Goal: Find specific page/section: Find specific page/section

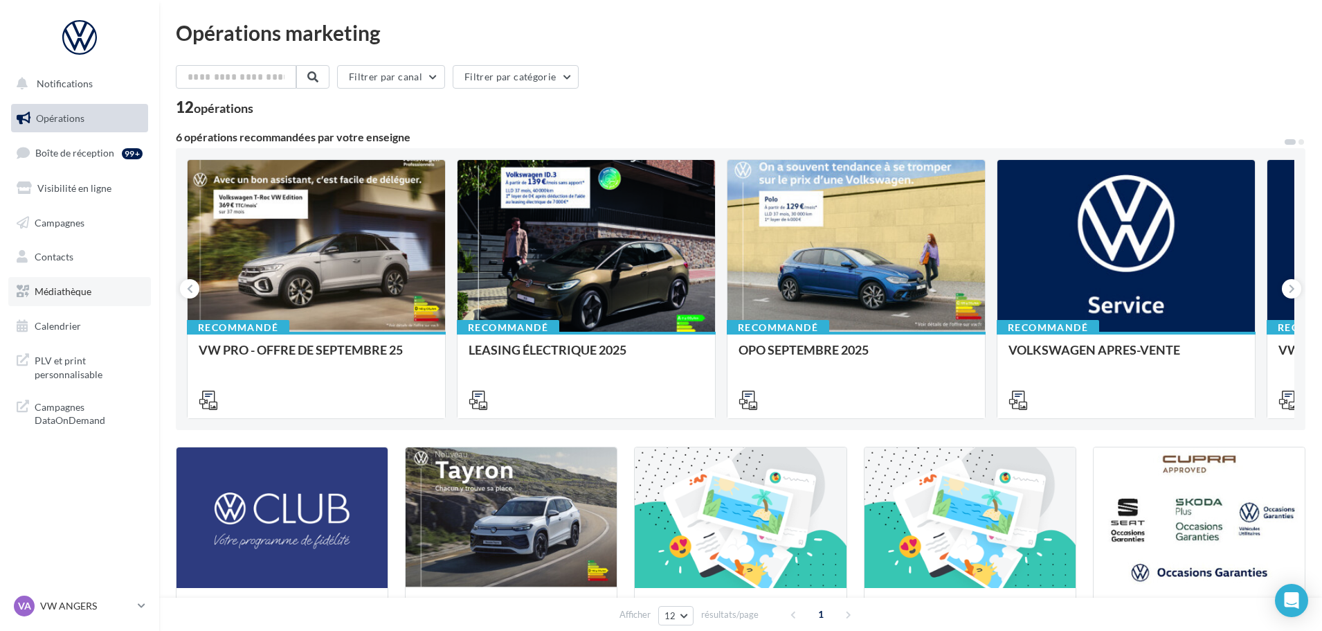
click at [93, 294] on link "Médiathèque" at bounding box center [79, 291] width 143 height 29
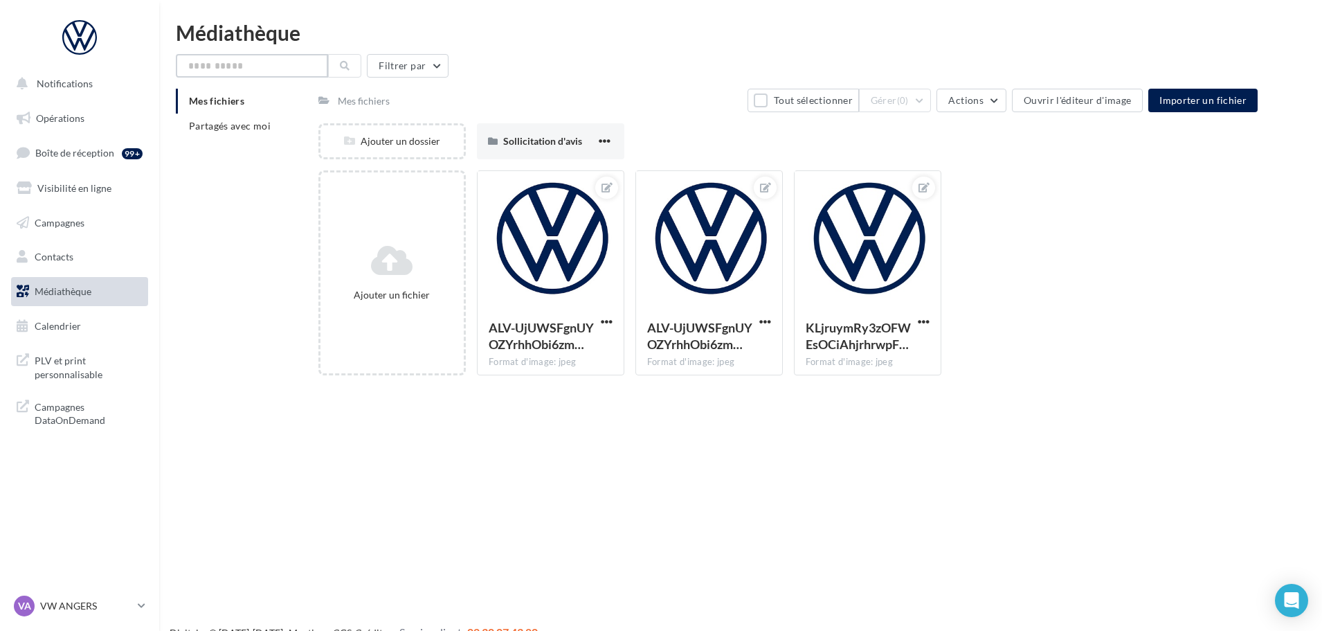
click at [265, 59] on input "text" at bounding box center [252, 66] width 152 height 24
click at [214, 123] on span "Partagés avec moi" at bounding box center [230, 126] width 82 height 12
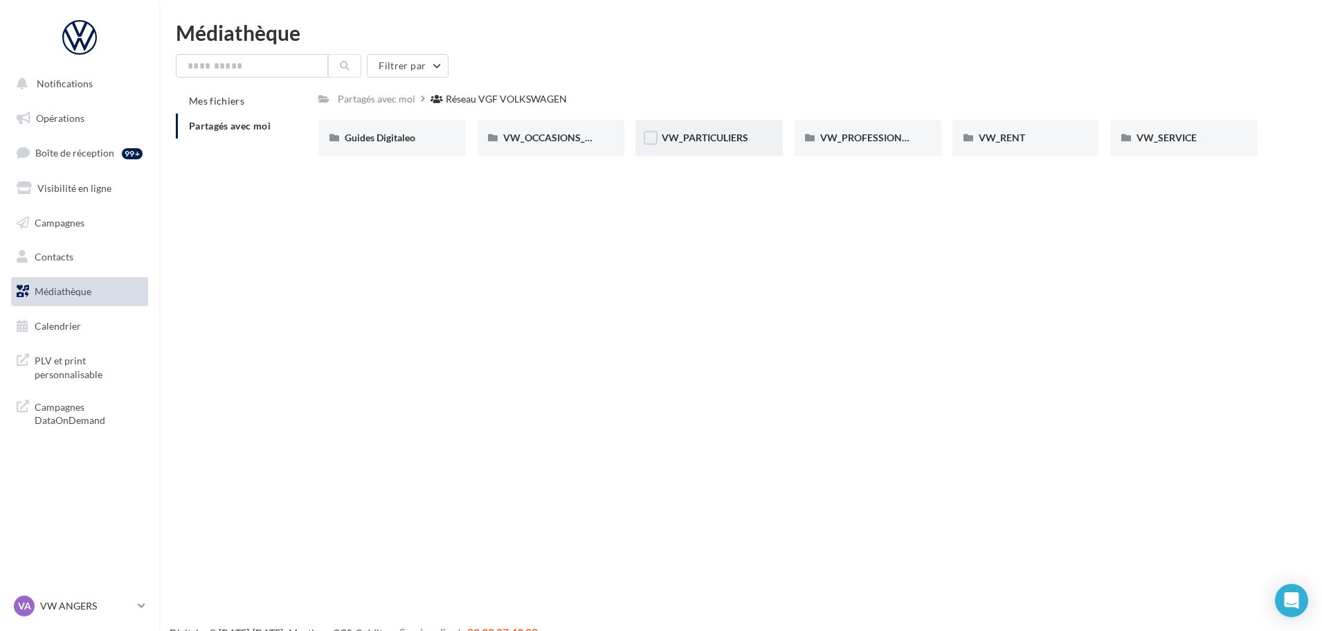
click at [763, 129] on div "VW_PARTICULIERS" at bounding box center [709, 138] width 147 height 36
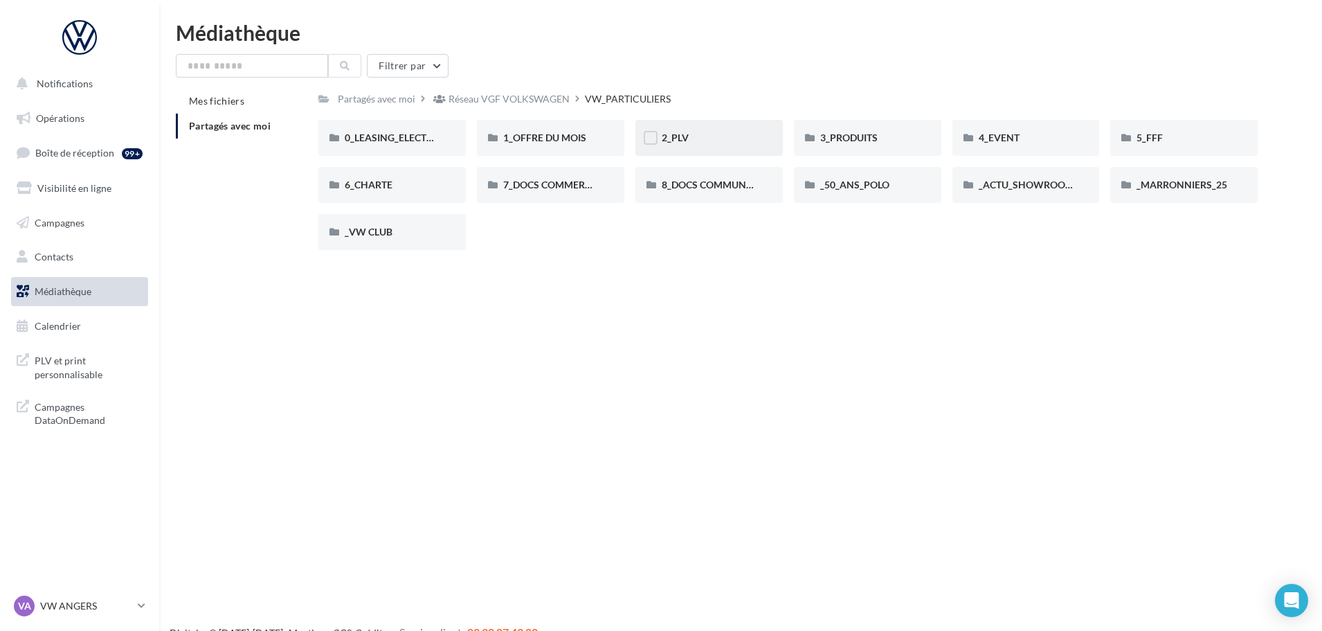
click at [707, 143] on div "2_PLV" at bounding box center [709, 138] width 95 height 14
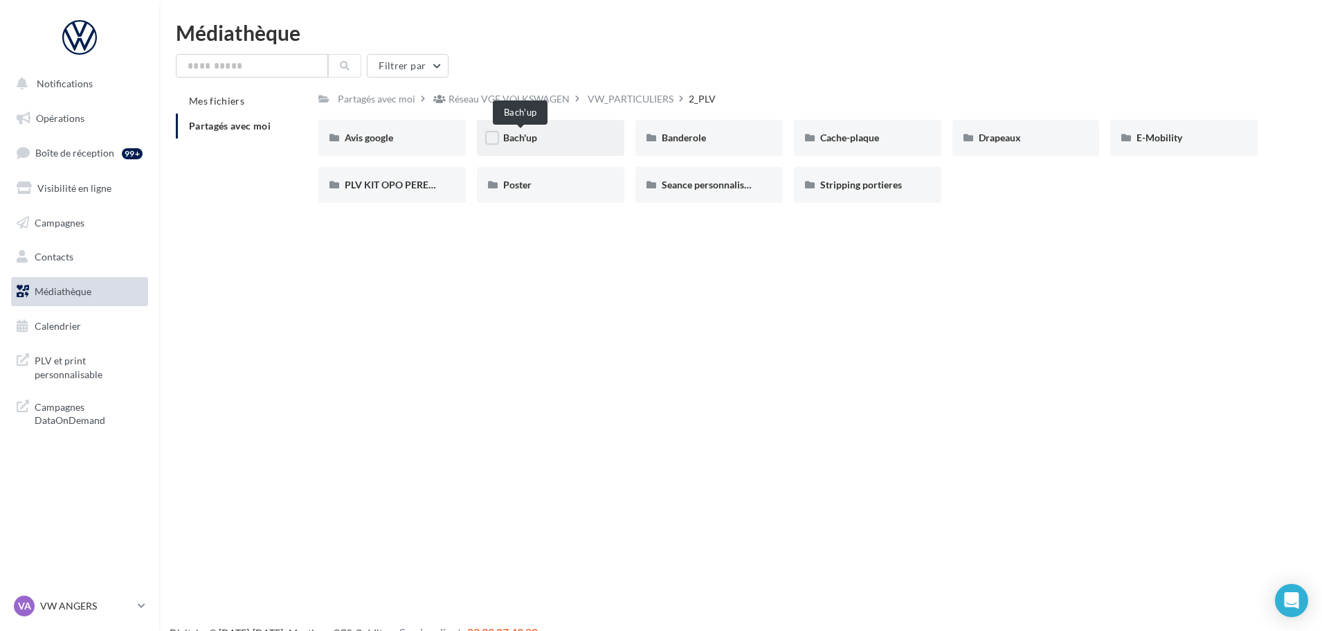
click at [553, 140] on div "Bach'up" at bounding box center [550, 138] width 95 height 14
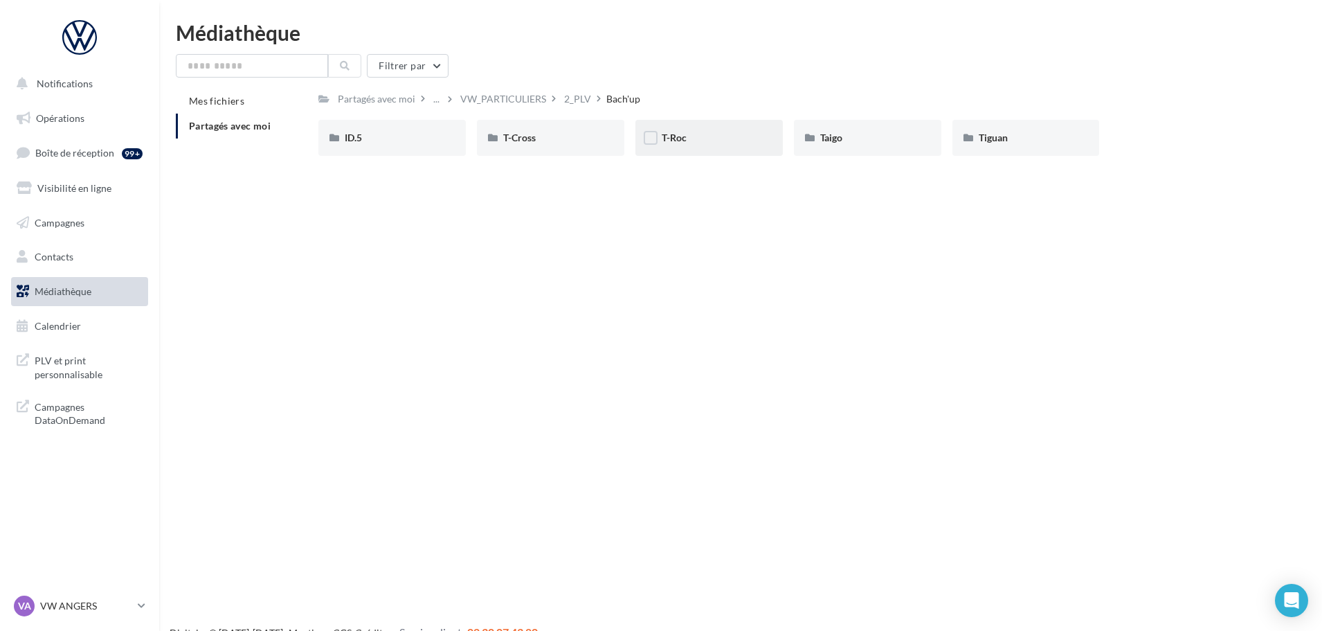
click at [741, 142] on div "T-Roc" at bounding box center [709, 138] width 95 height 14
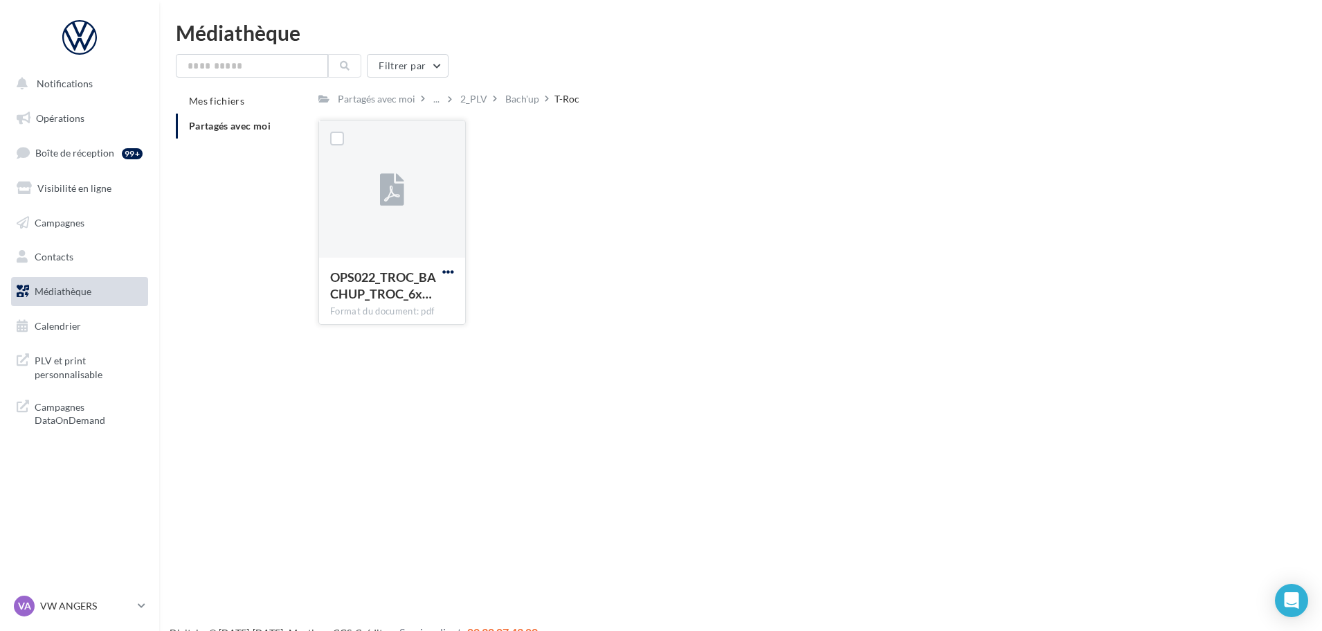
click at [447, 271] on span "button" at bounding box center [448, 272] width 12 height 12
drag, startPoint x: 509, startPoint y: 279, endPoint x: 513, endPoint y: 264, distance: 15.8
click at [510, 275] on div "OPS022_TROC_BACHUP_TROC_6x… Format du document: pdf Télécharger Copier l'URL OP…" at bounding box center [793, 228] width 951 height 216
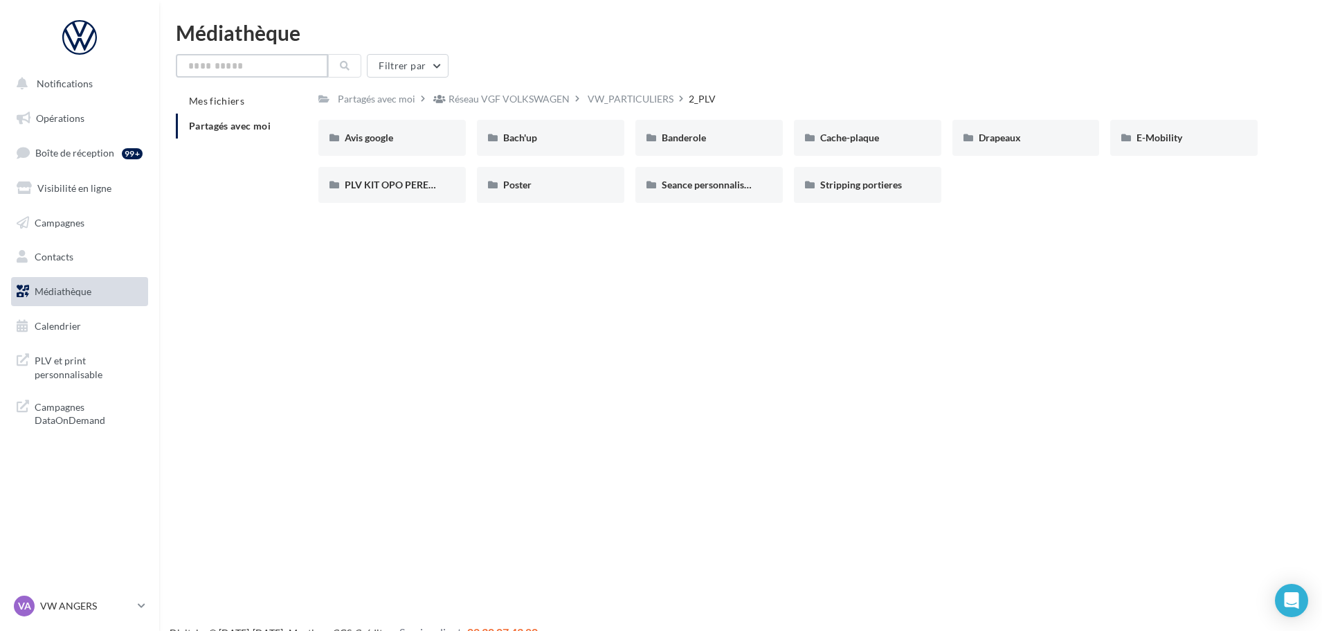
click at [260, 67] on input "text" at bounding box center [252, 66] width 152 height 24
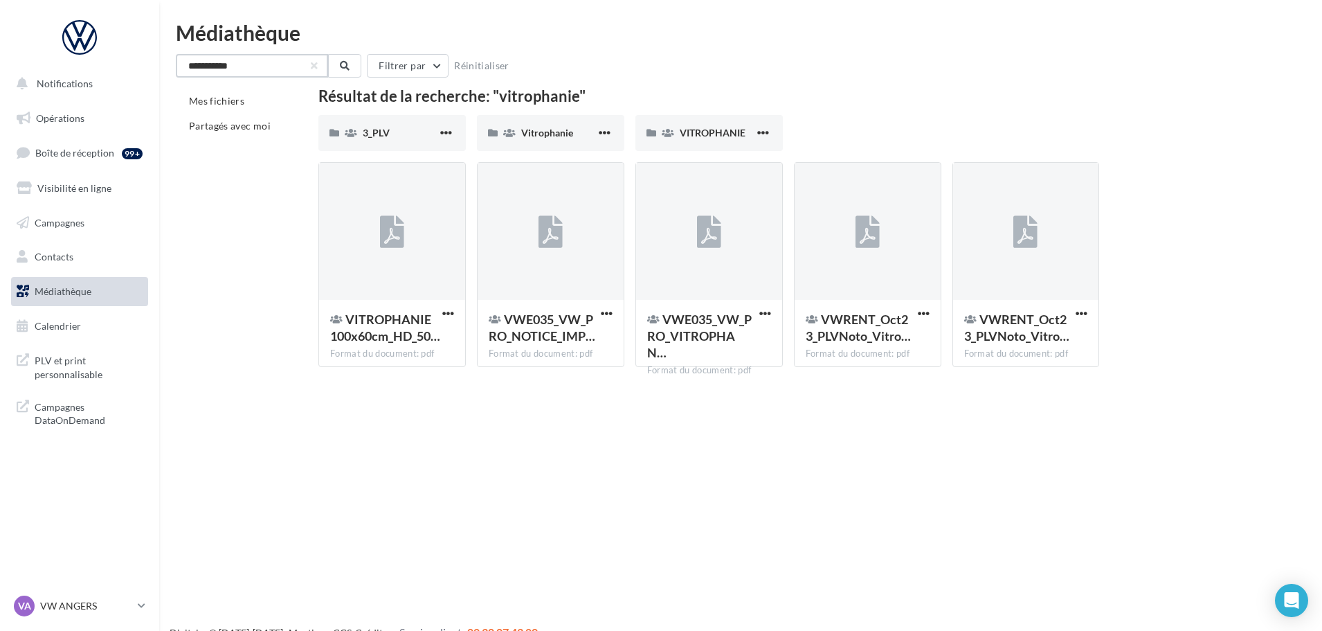
click at [283, 58] on input "**********" at bounding box center [252, 66] width 152 height 24
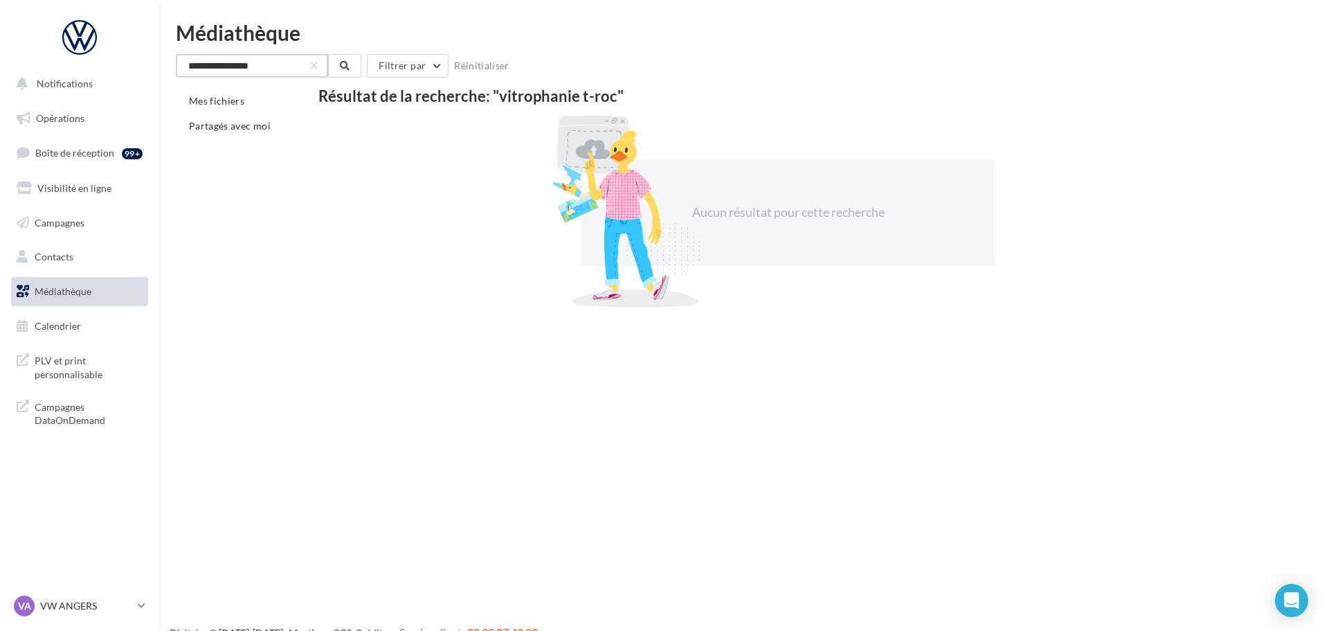
type input "**********"
